Goal: Information Seeking & Learning: Learn about a topic

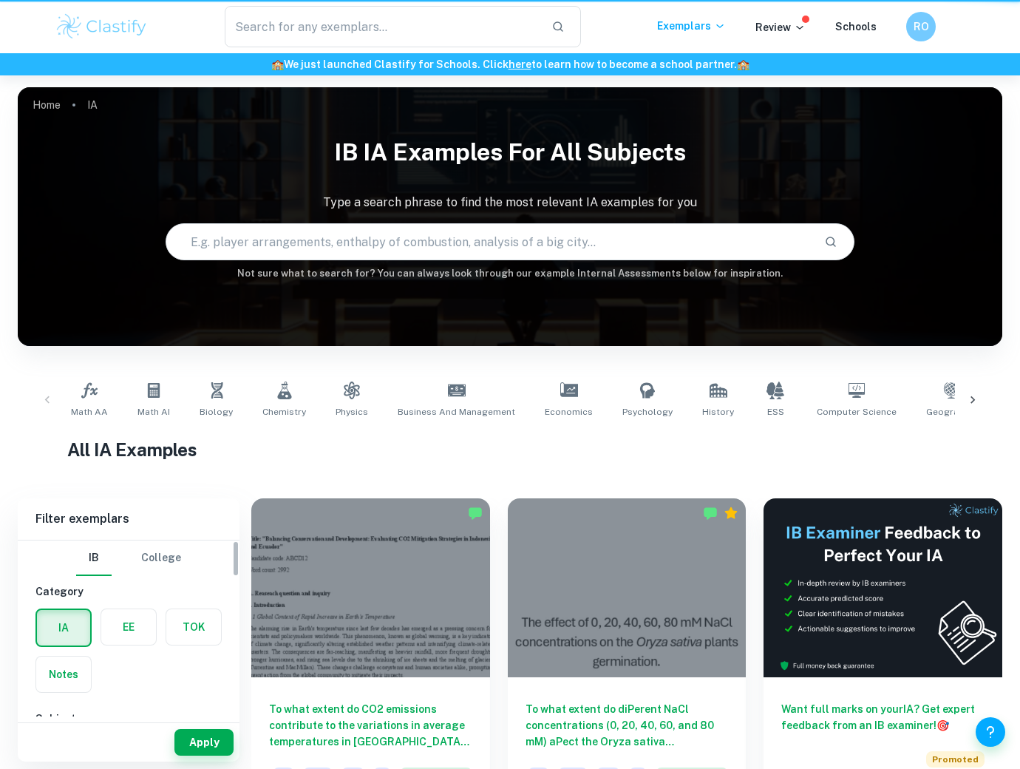
checkbox input "true"
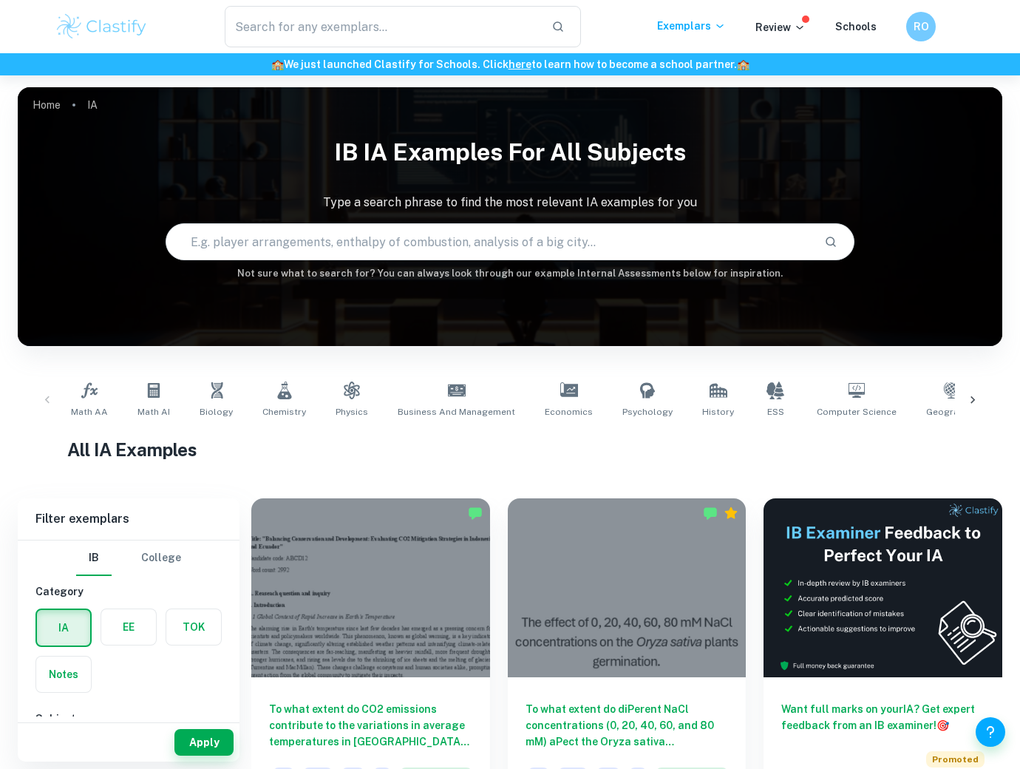
click at [355, 228] on input "text" at bounding box center [489, 241] width 646 height 41
type input "chem ia"
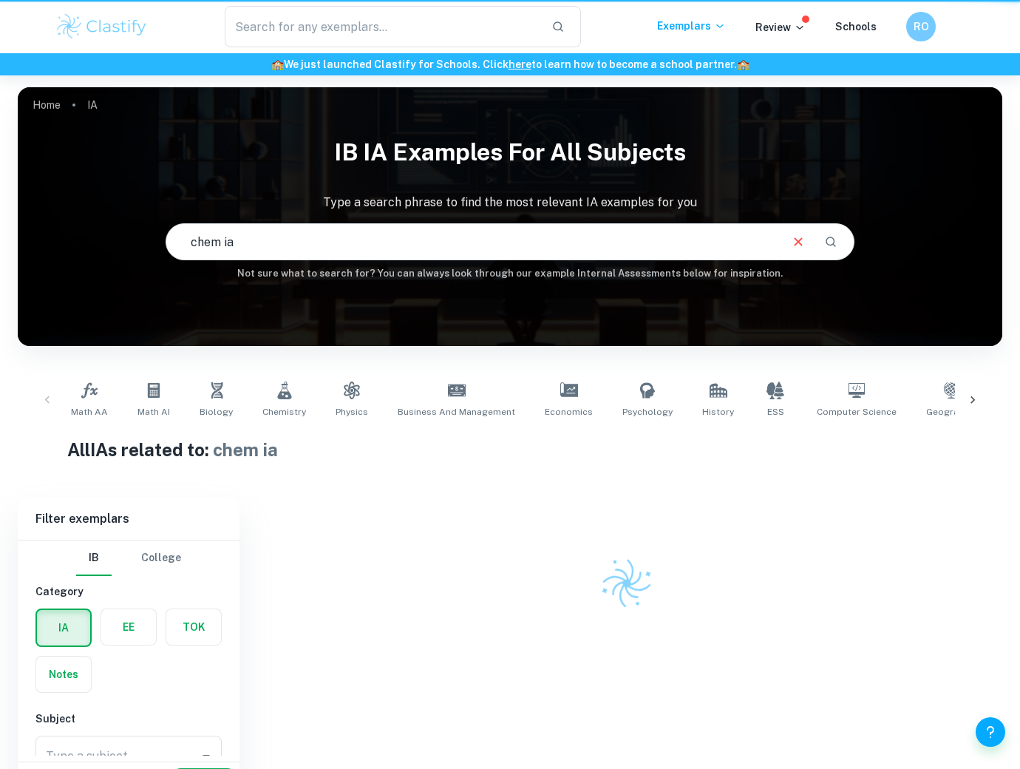
scroll to position [75, 0]
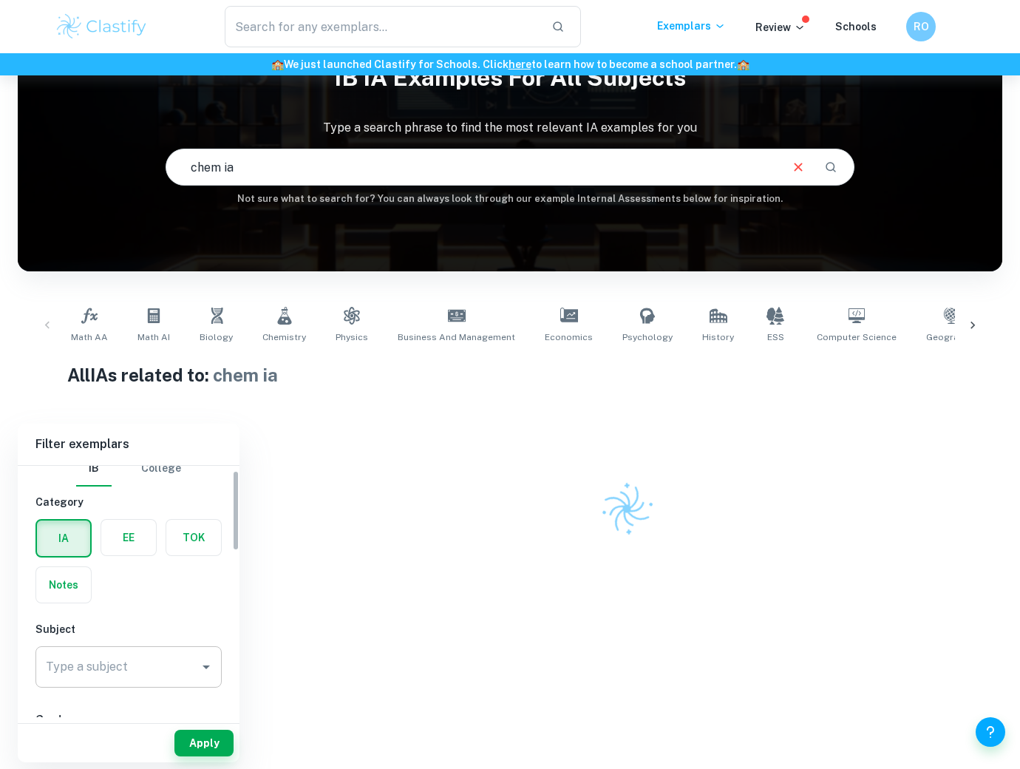
click at [186, 672] on input "Type a subject" at bounding box center [117, 667] width 151 height 28
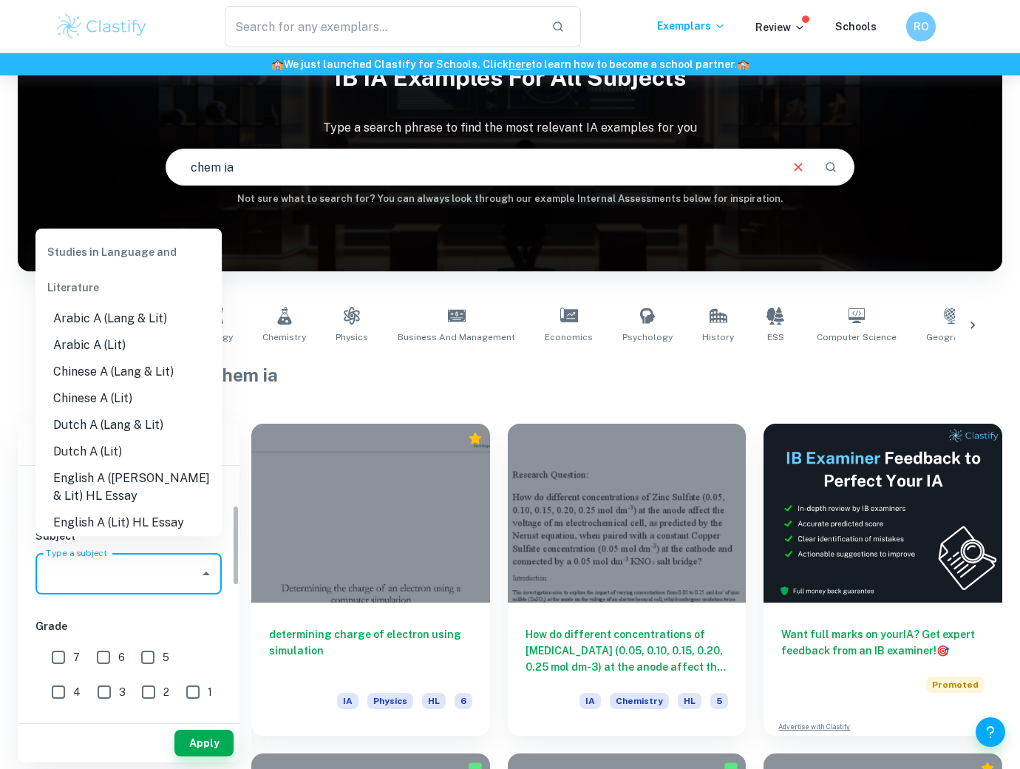
scroll to position [124, 0]
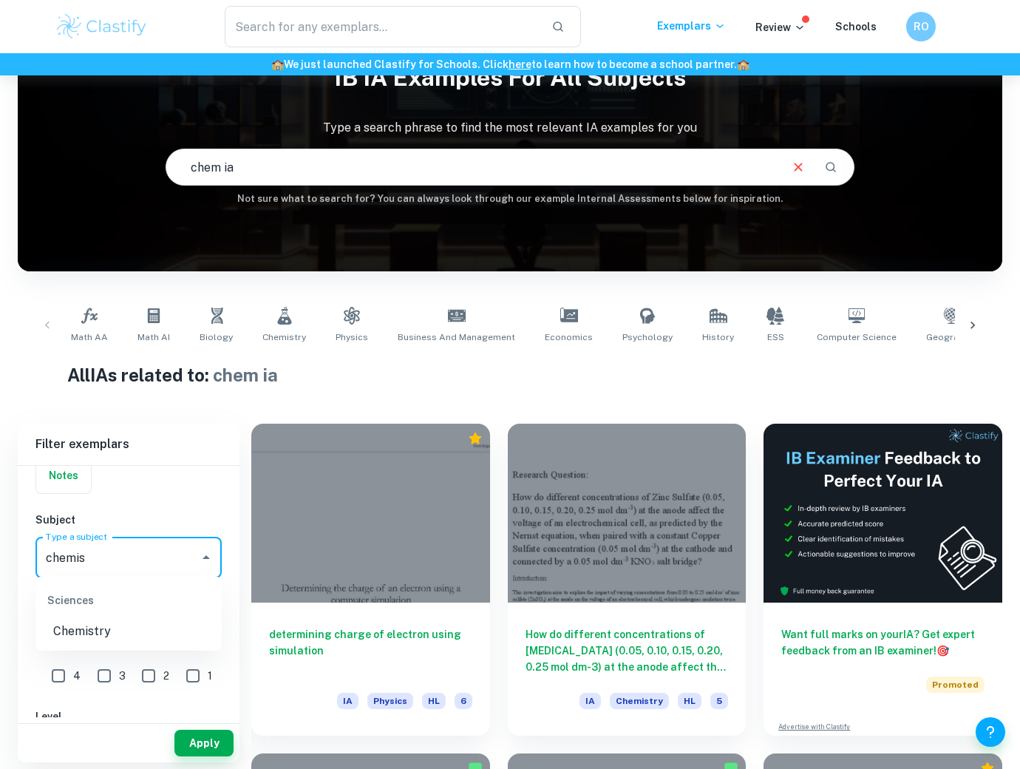
click at [99, 627] on li "Chemistry" at bounding box center [128, 631] width 186 height 27
type input "Chemistry"
click at [63, 641] on input "7" at bounding box center [59, 641] width 30 height 30
checkbox input "true"
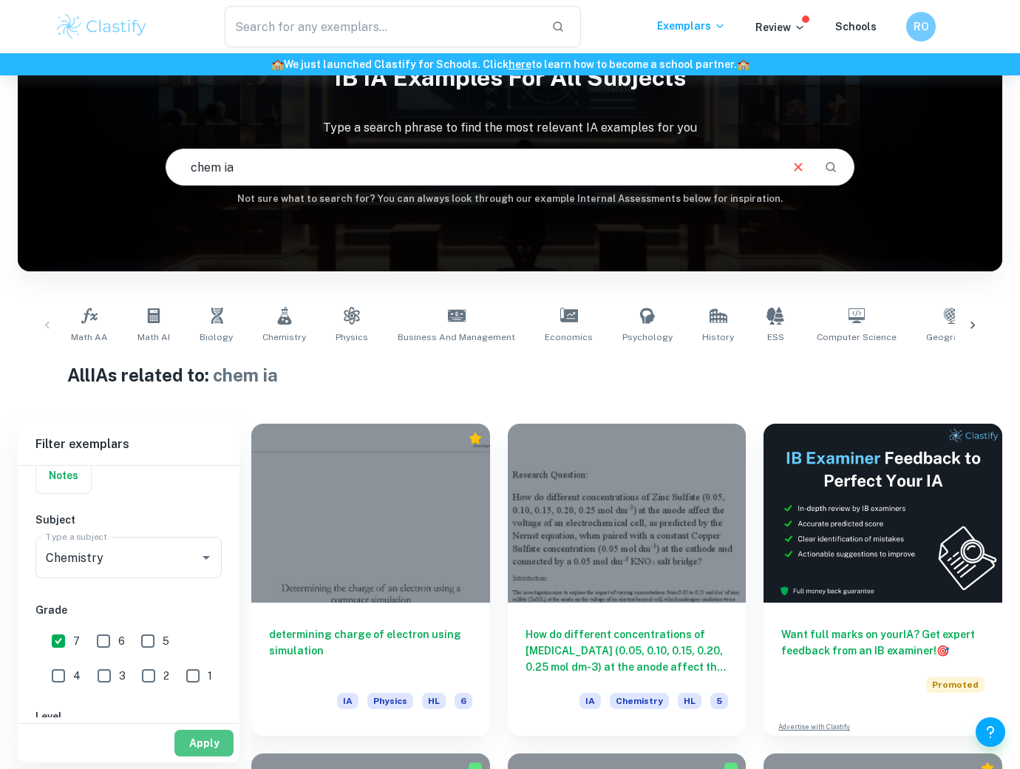
click at [180, 744] on button "Apply" at bounding box center [203, 743] width 59 height 27
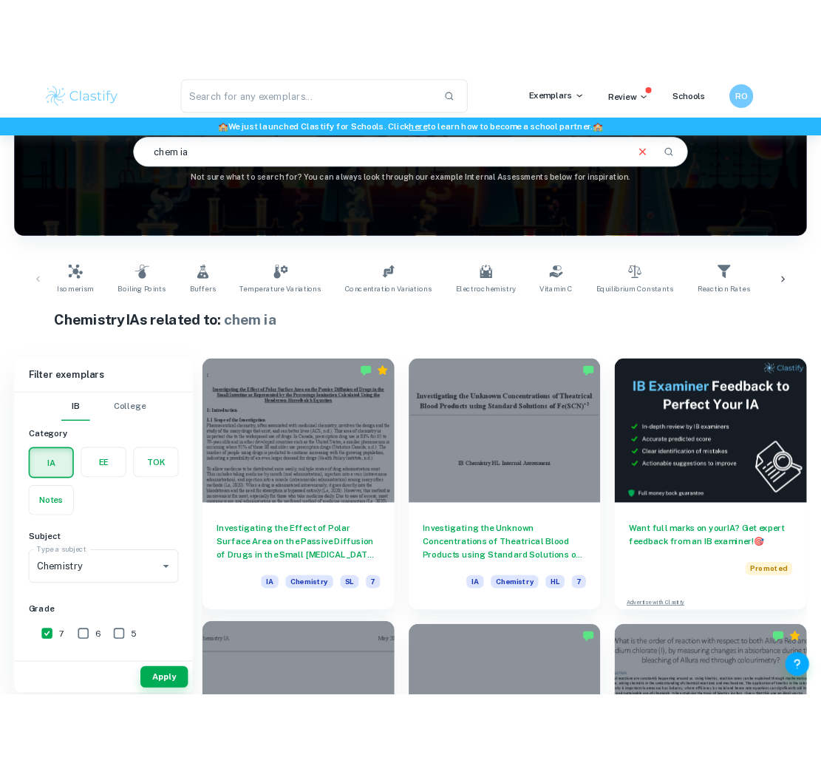
scroll to position [152, 0]
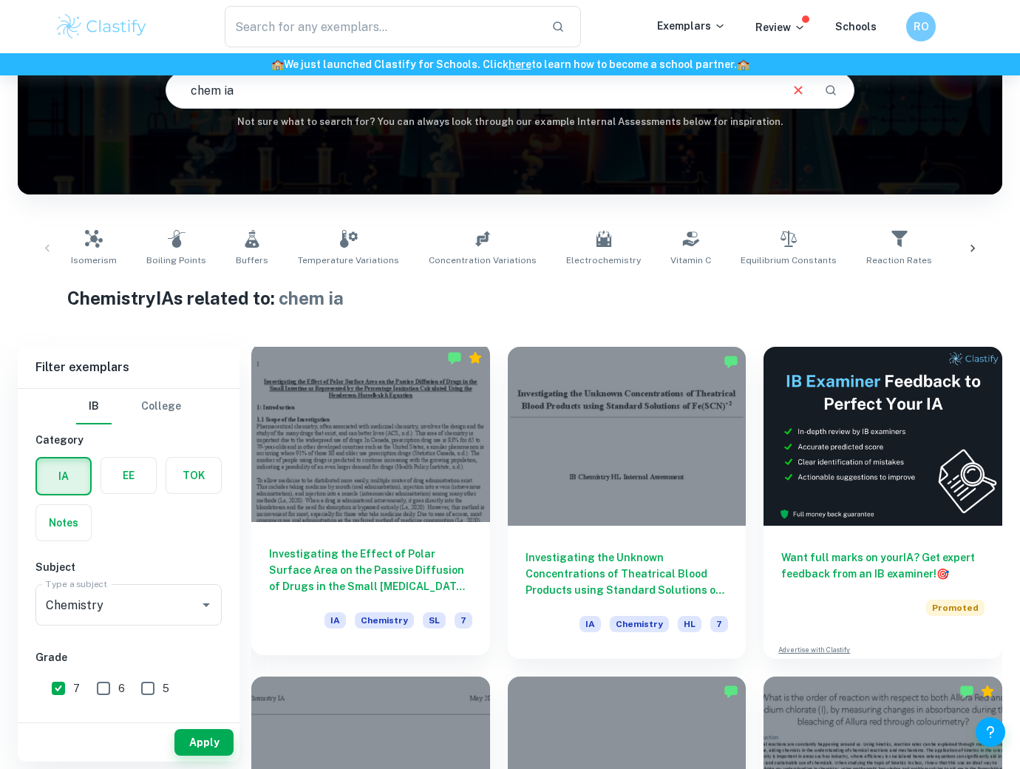
click at [441, 586] on h6 "Investigating the Effect of Polar Surface Area on the Passive Diffusion of Drug…" at bounding box center [370, 570] width 203 height 49
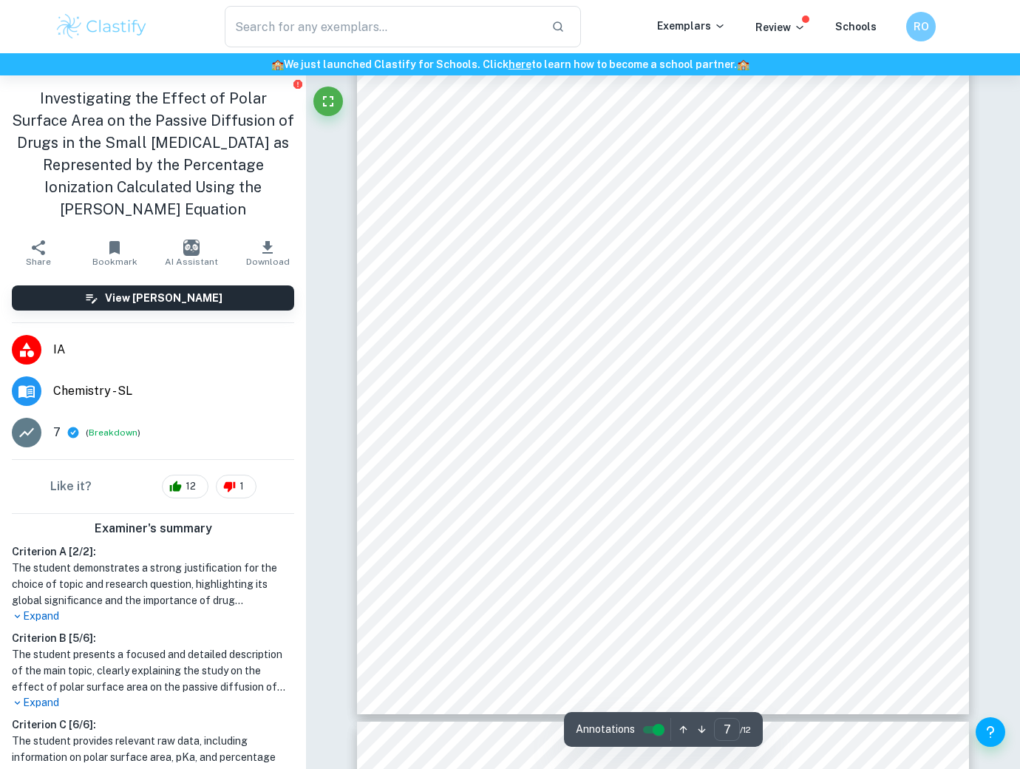
scroll to position [5087, 0]
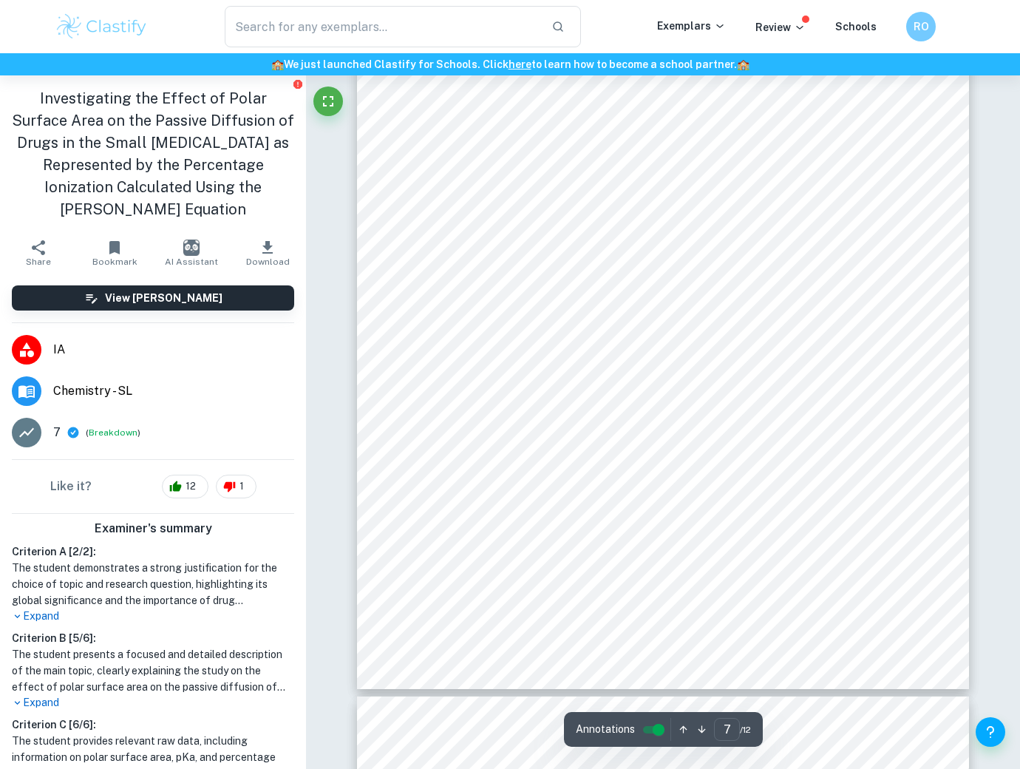
drag, startPoint x: 109, startPoint y: 186, endPoint x: 213, endPoint y: 208, distance: 106.6
click at [213, 208] on h1 "Investigating the Effect of Polar Surface Area on the Passive Diffusion of Drug…" at bounding box center [153, 153] width 282 height 133
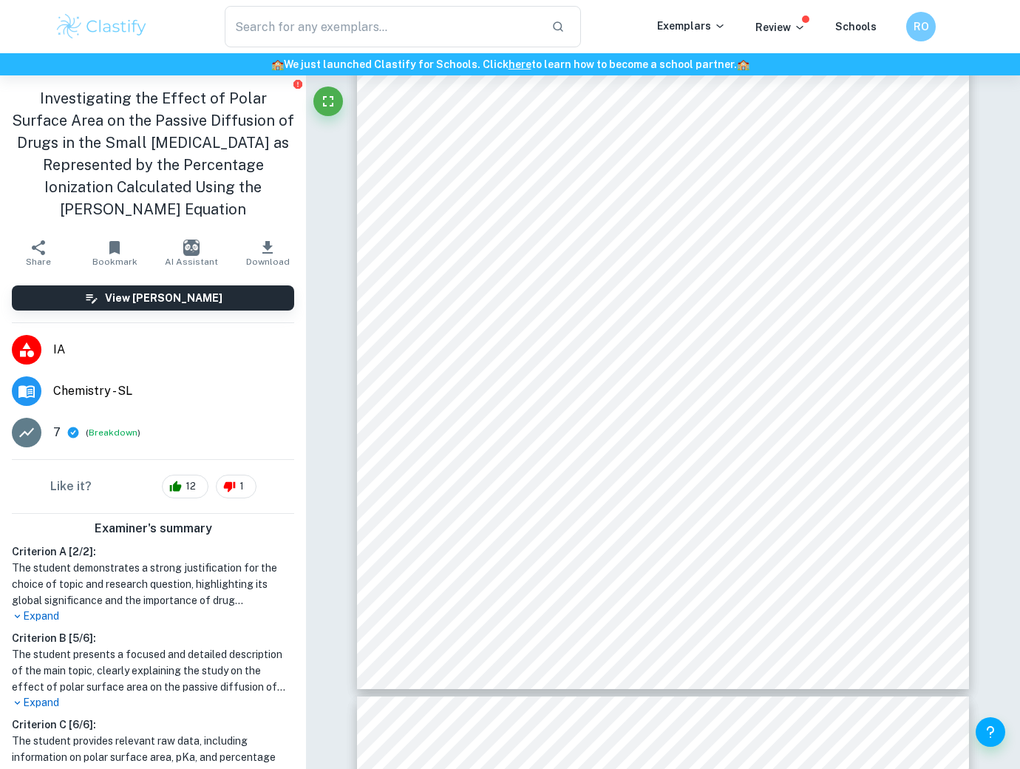
copy h1 "[PERSON_NAME] Equation"
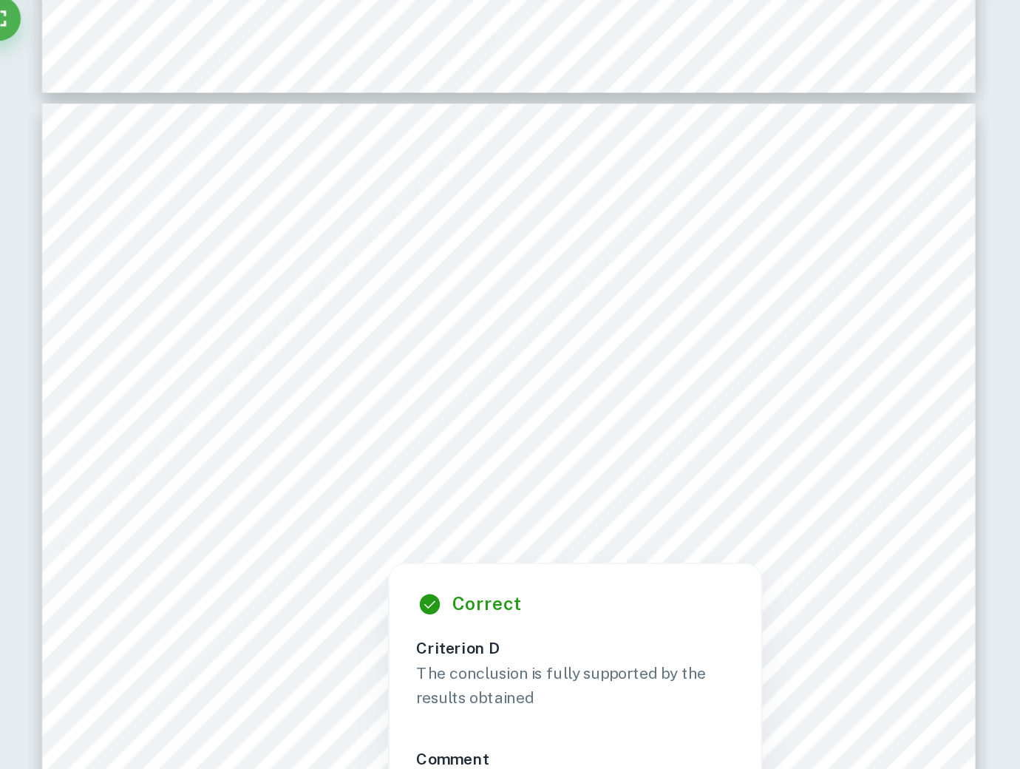
scroll to position [6425, 0]
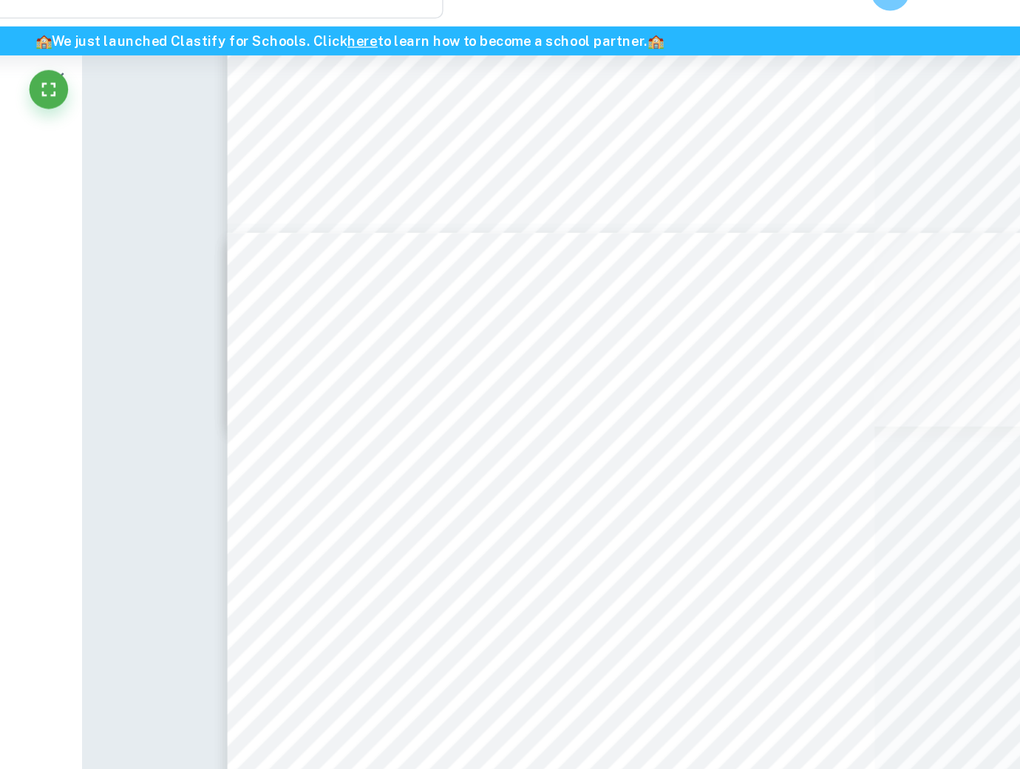
type input "11"
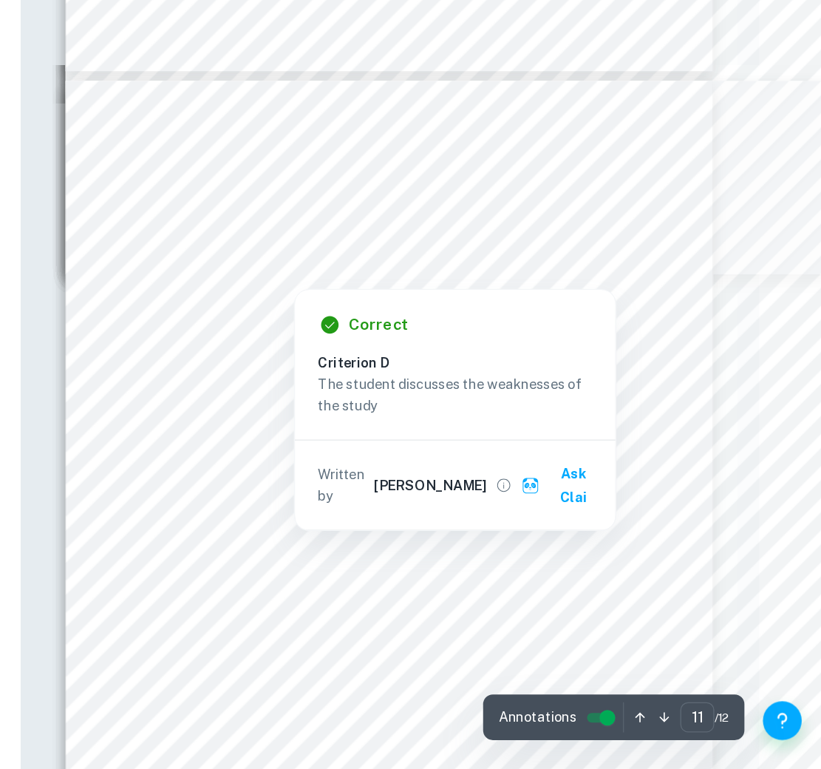
scroll to position [6427, 47]
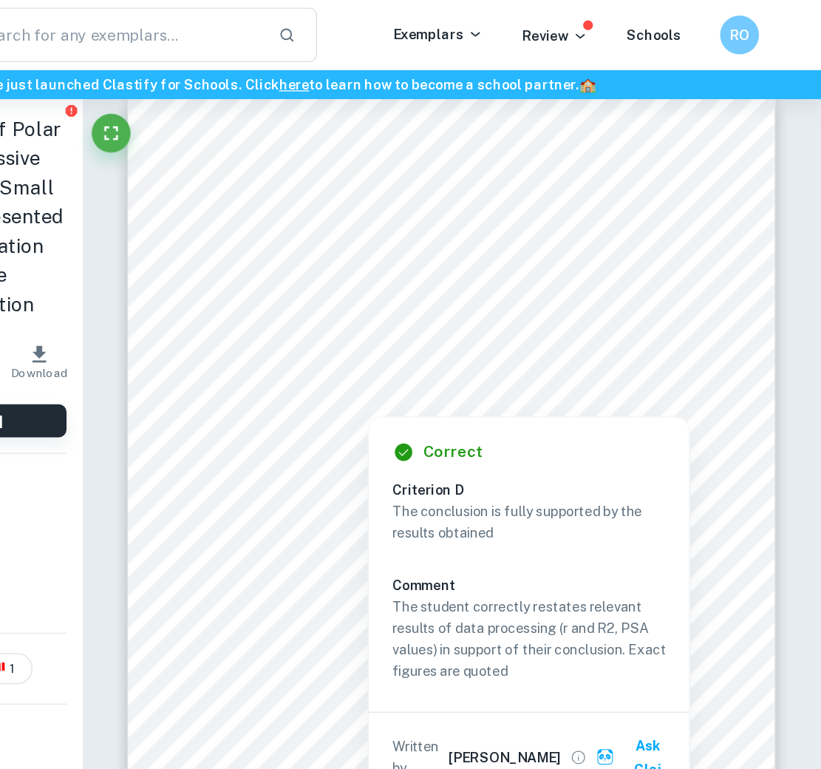
scroll to position [5243, 0]
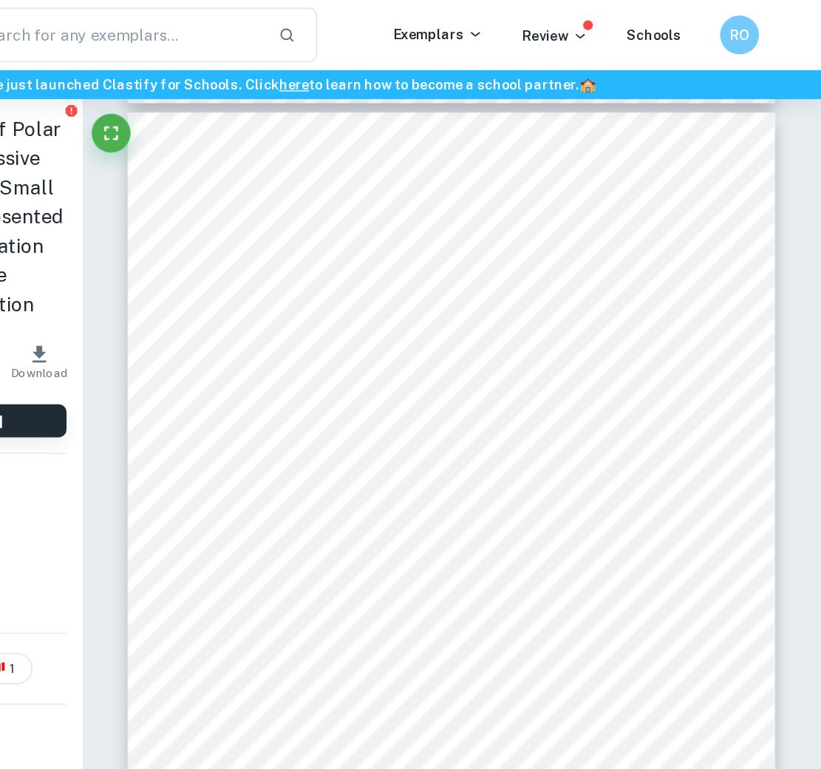
click at [469, 147] on div "9 Investigating the Effect of Polar Surface Area on the Passive Absorption of D…" at bounding box center [539, 405] width 493 height 638
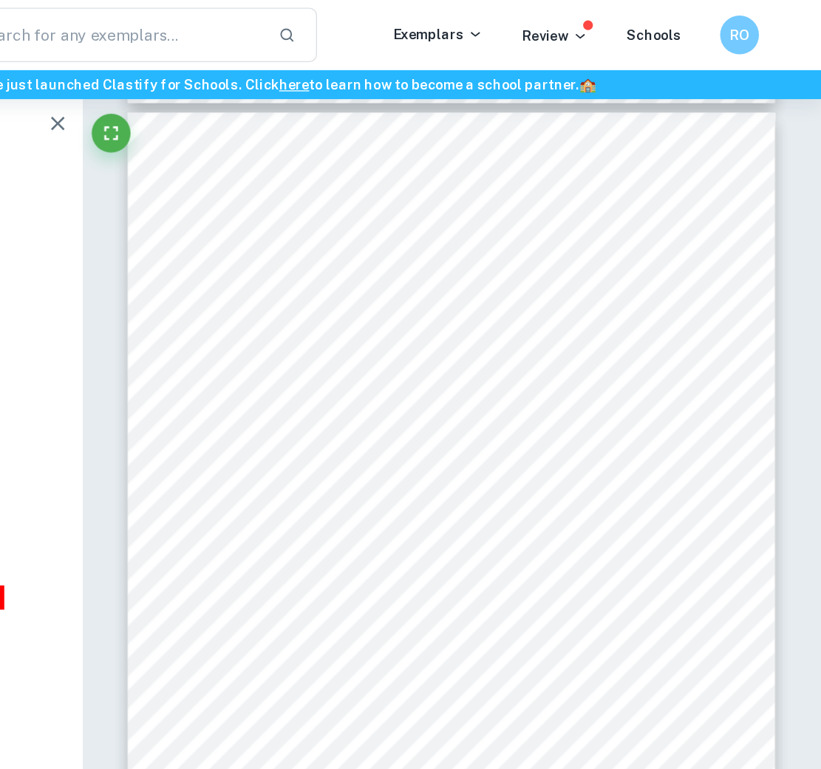
scroll to position [5227, 0]
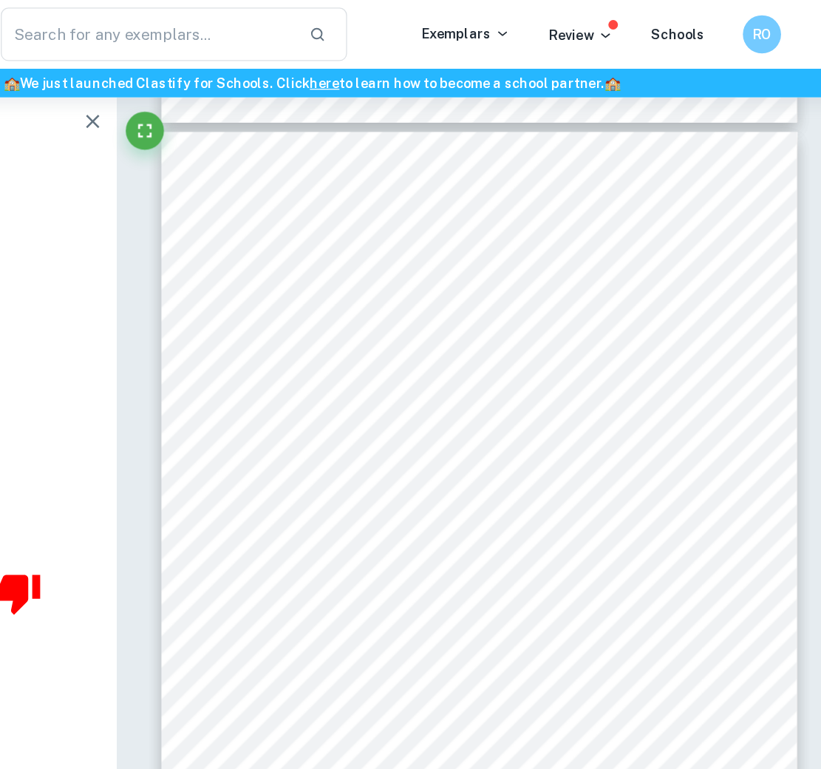
click at [743, 362] on div "9 Investigating the Effect of Polar Surface Area on the Passive Absorption of D…" at bounding box center [539, 421] width 493 height 638
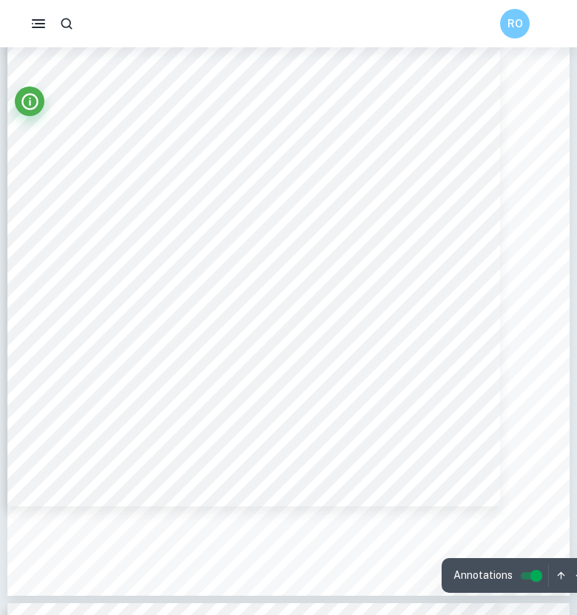
scroll to position [6671, 0]
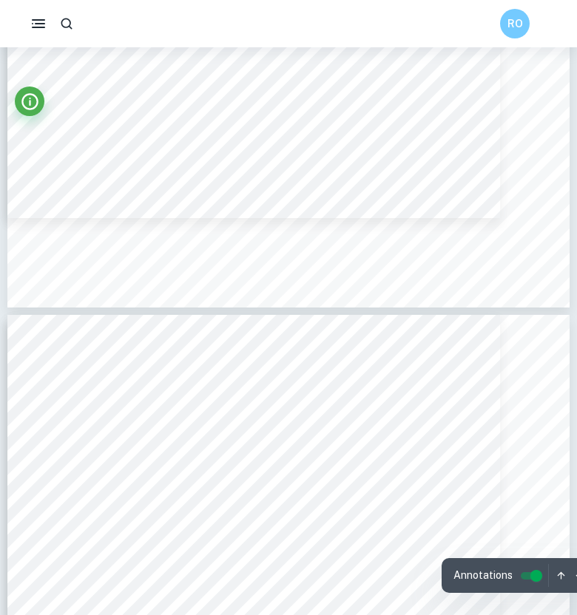
type input "9"
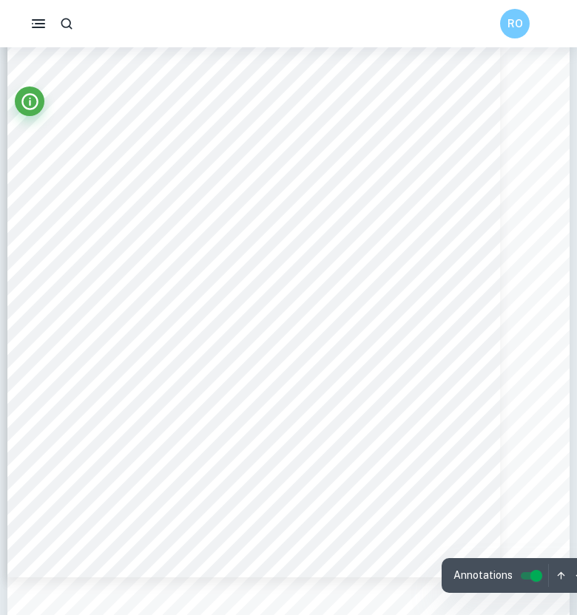
scroll to position [6054, 0]
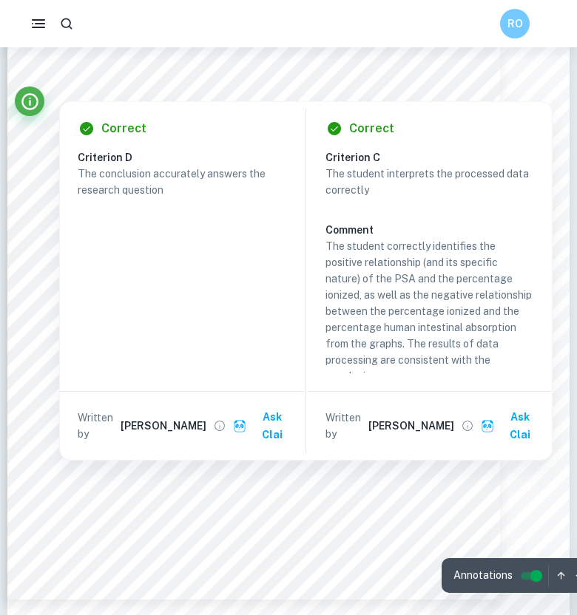
click at [308, 76] on div at bounding box center [249, 70] width 369 height 13
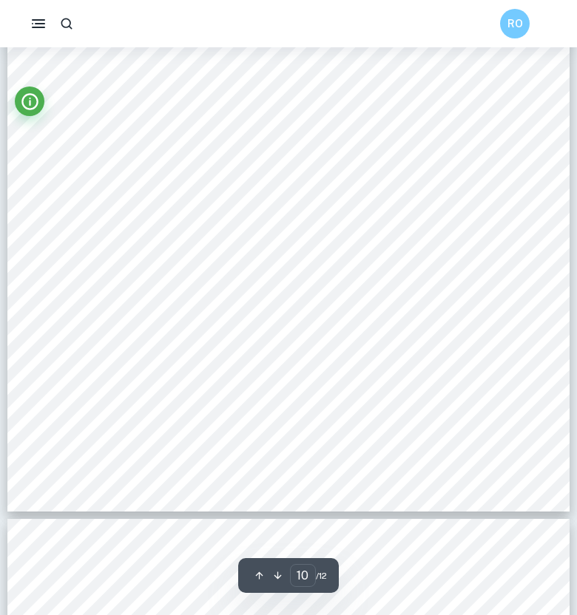
scroll to position [6749, 0]
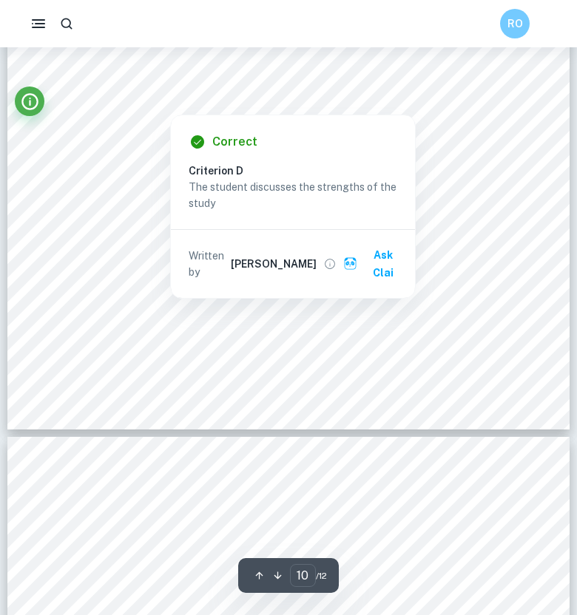
type input "11"
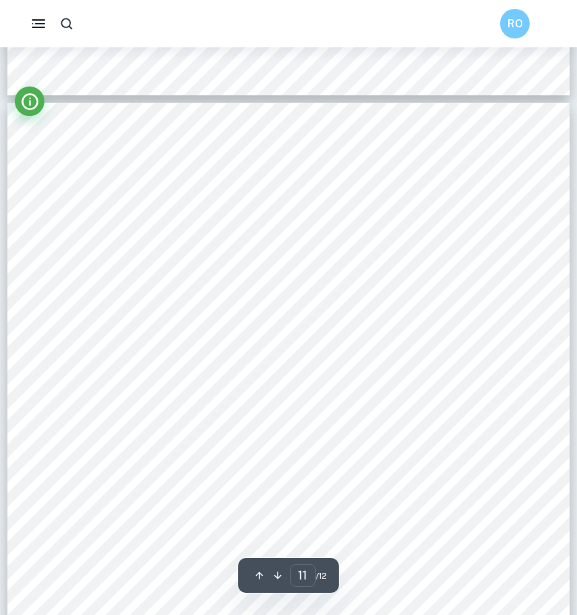
scroll to position [7569, 0]
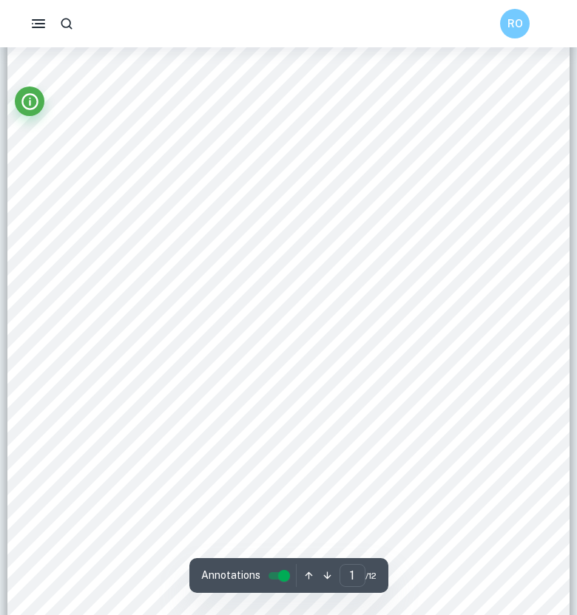
scroll to position [95, 0]
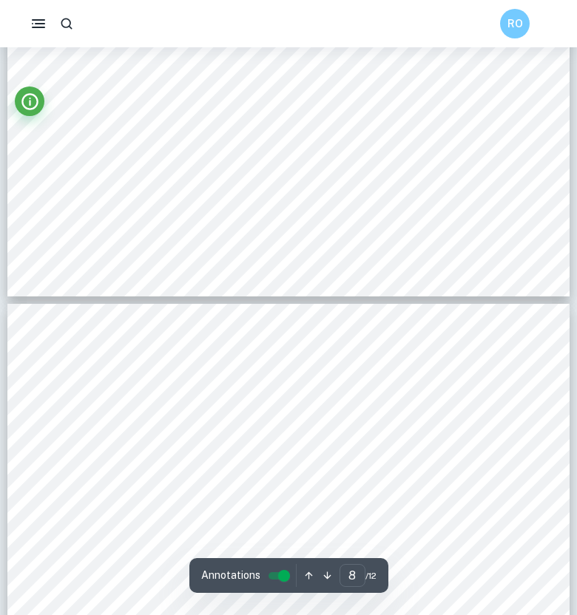
type input "9"
